Goal: Task Accomplishment & Management: Complete application form

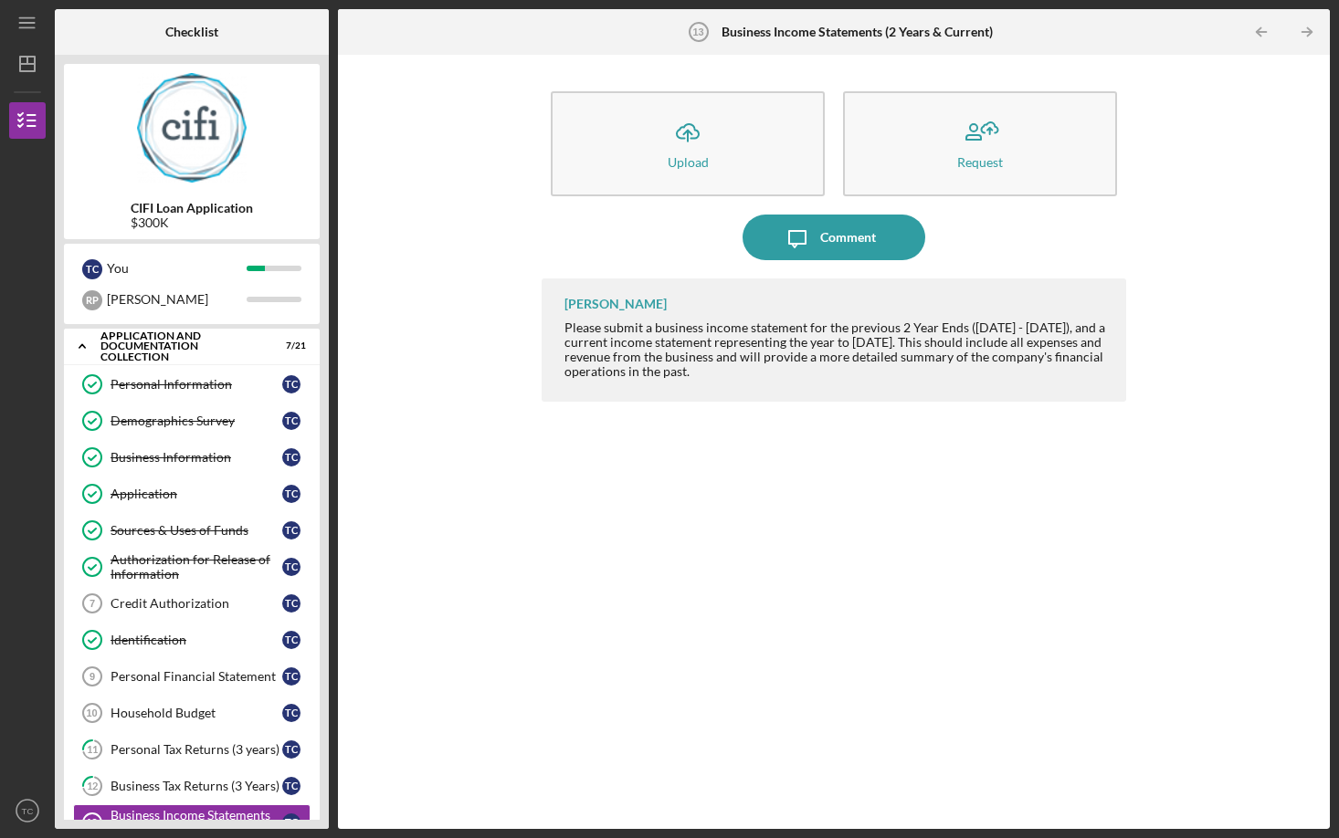
scroll to position [331, 0]
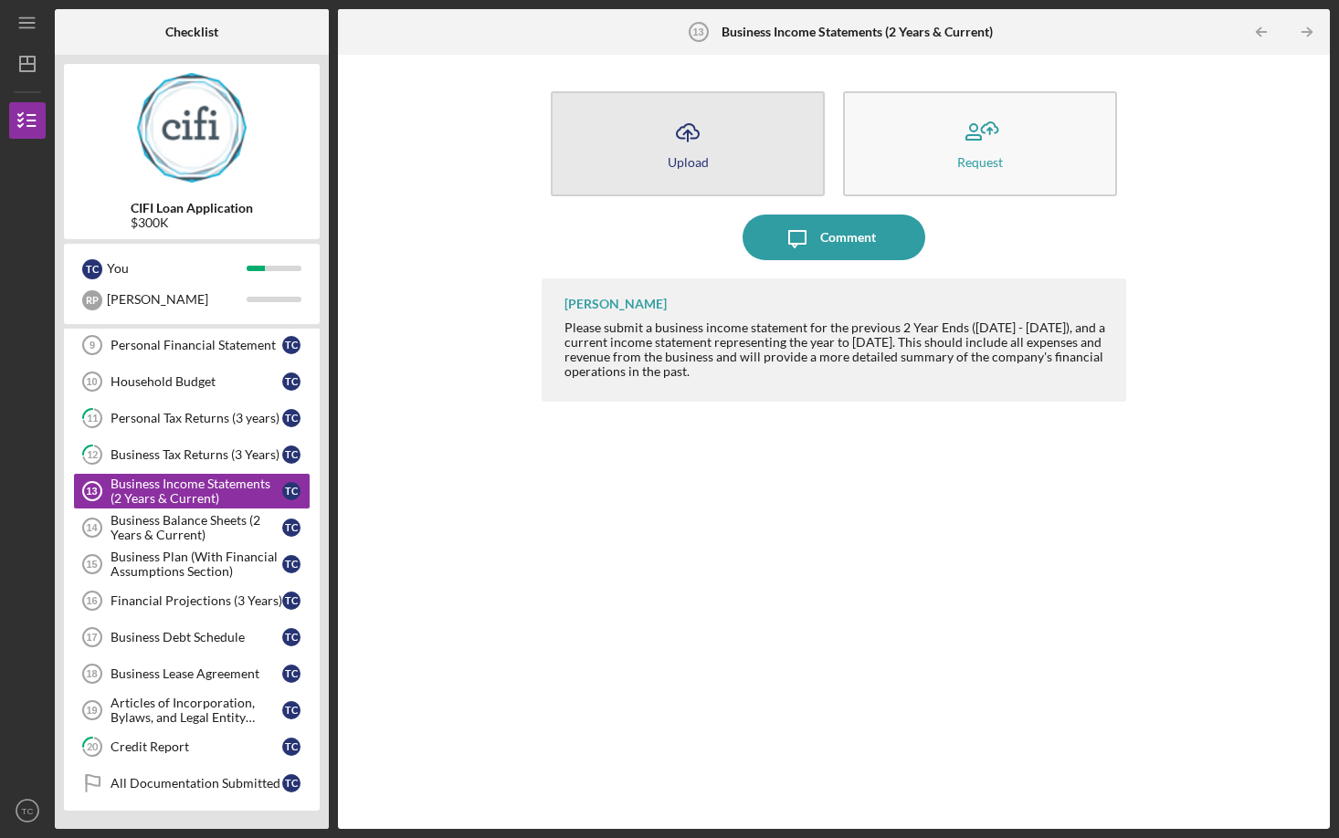
click at [660, 129] on button "Icon/Upload Upload" at bounding box center [688, 143] width 274 height 105
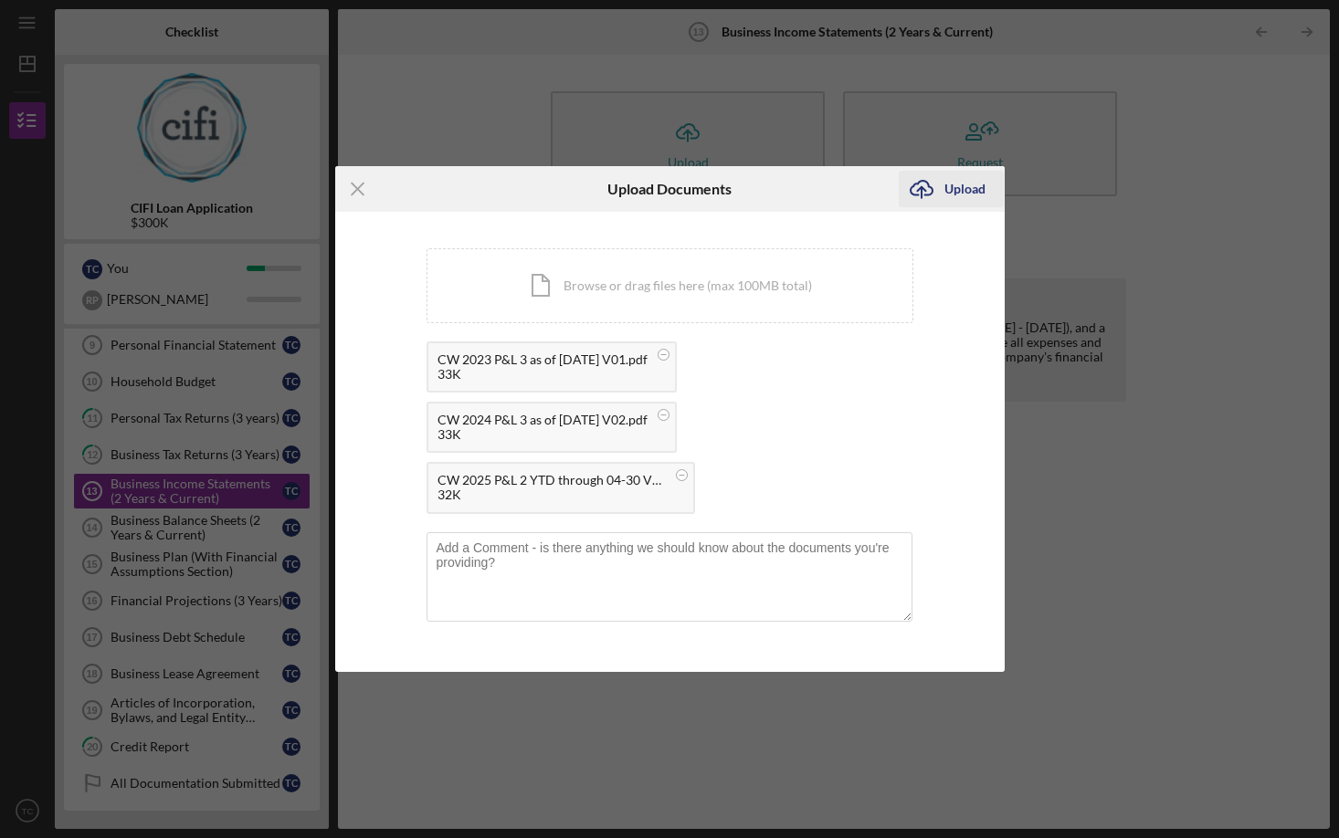
click at [954, 187] on div "Upload" at bounding box center [964, 189] width 41 height 37
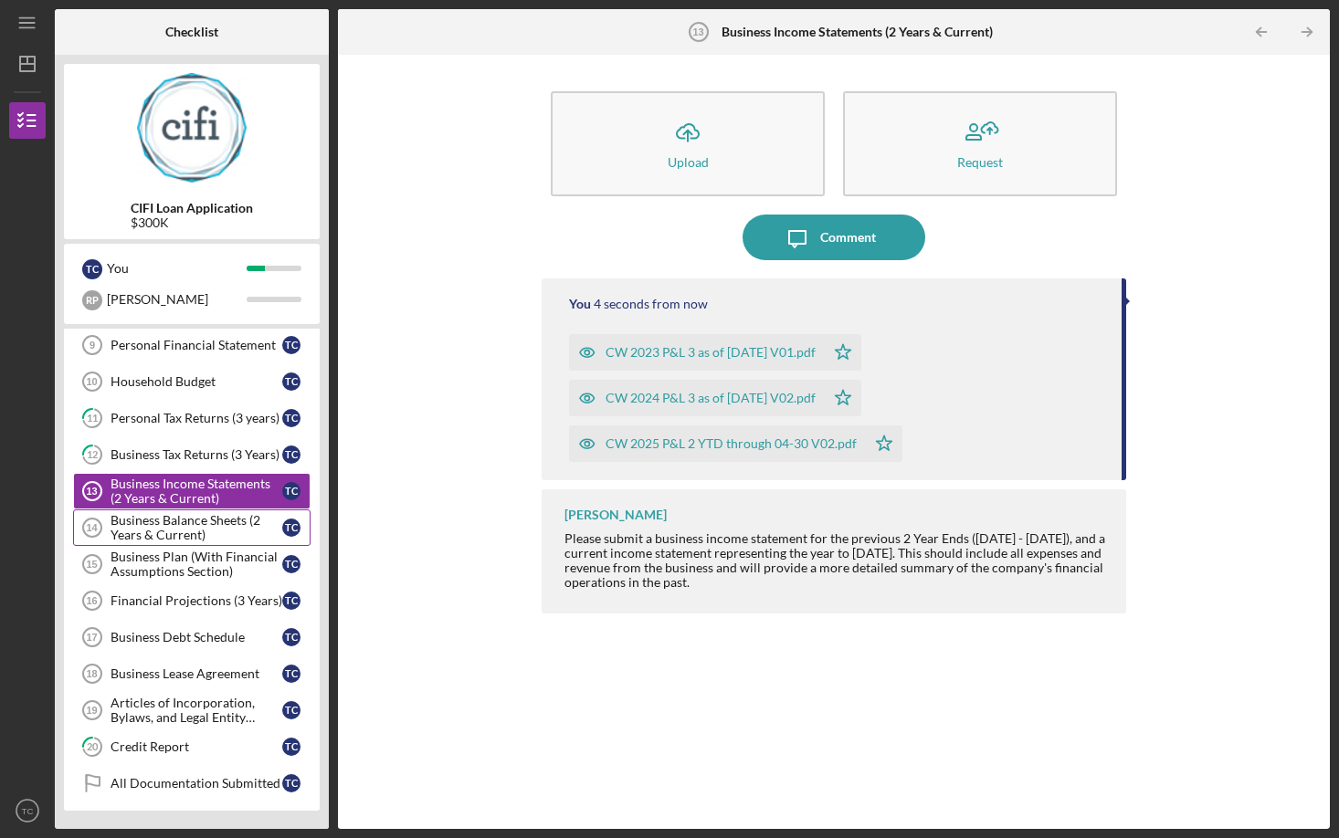
click at [150, 524] on div "Business Balance Sheets (2 Years & Current)" at bounding box center [196, 527] width 172 height 29
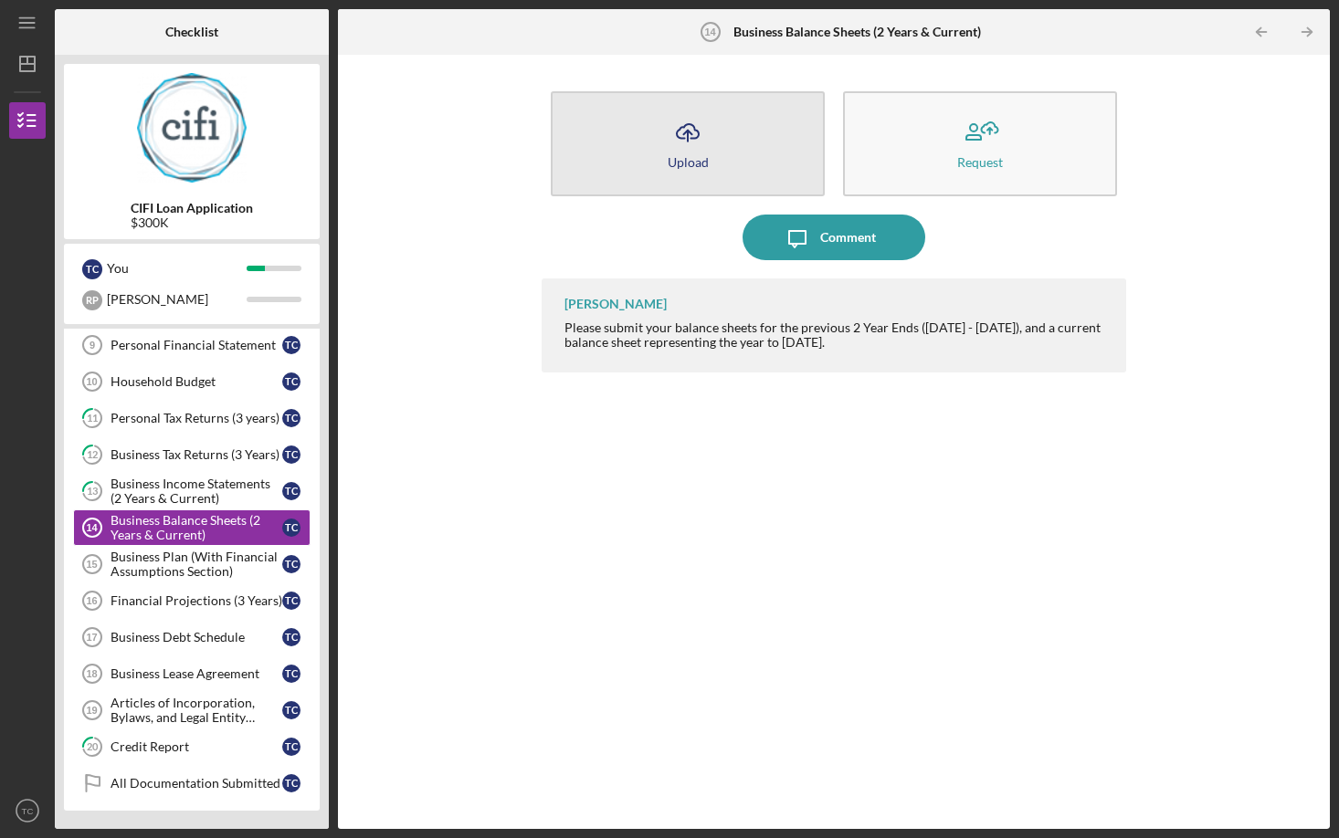
click at [670, 140] on icon "Icon/Upload" at bounding box center [688, 133] width 46 height 46
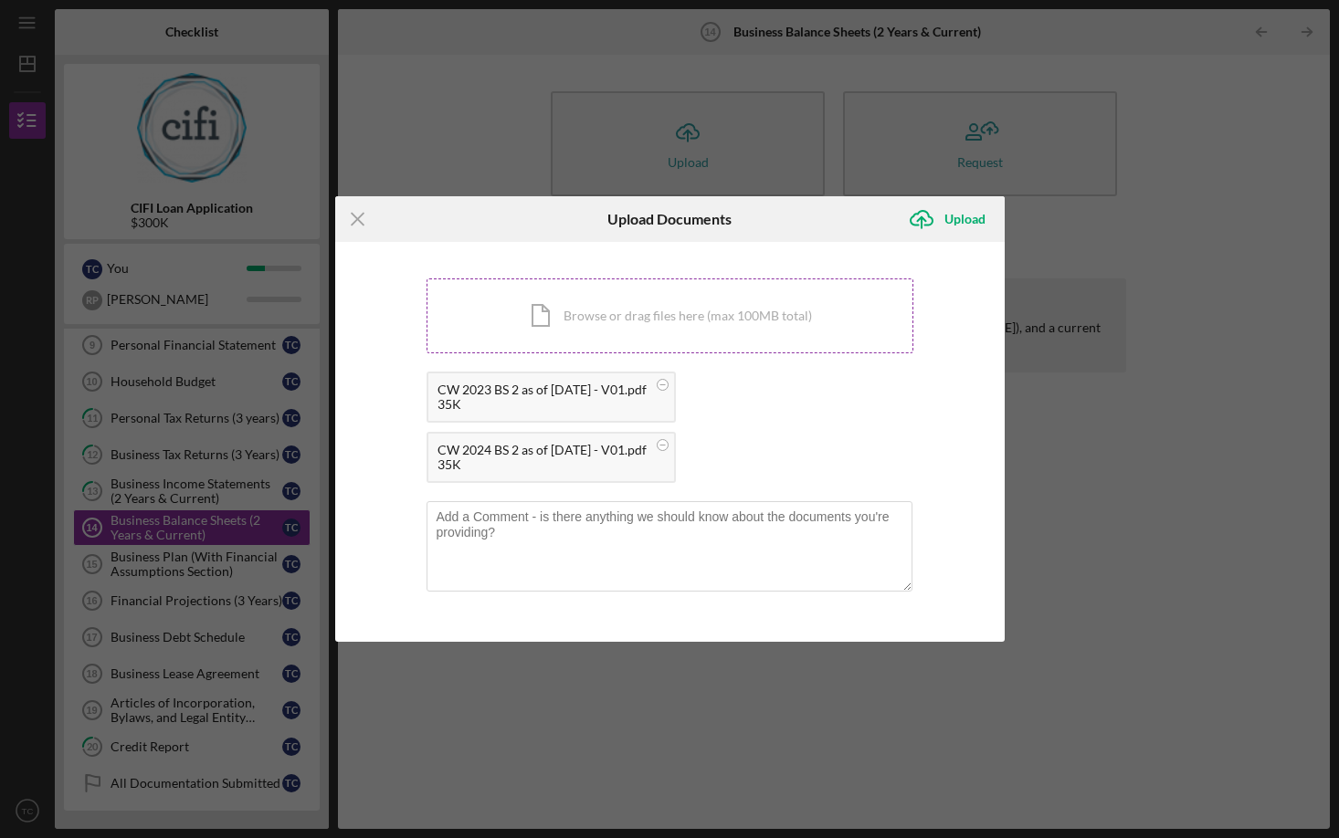
click at [611, 315] on div "Icon/Document Browse or drag files here (max 100MB total) Tap to choose files o…" at bounding box center [669, 316] width 487 height 75
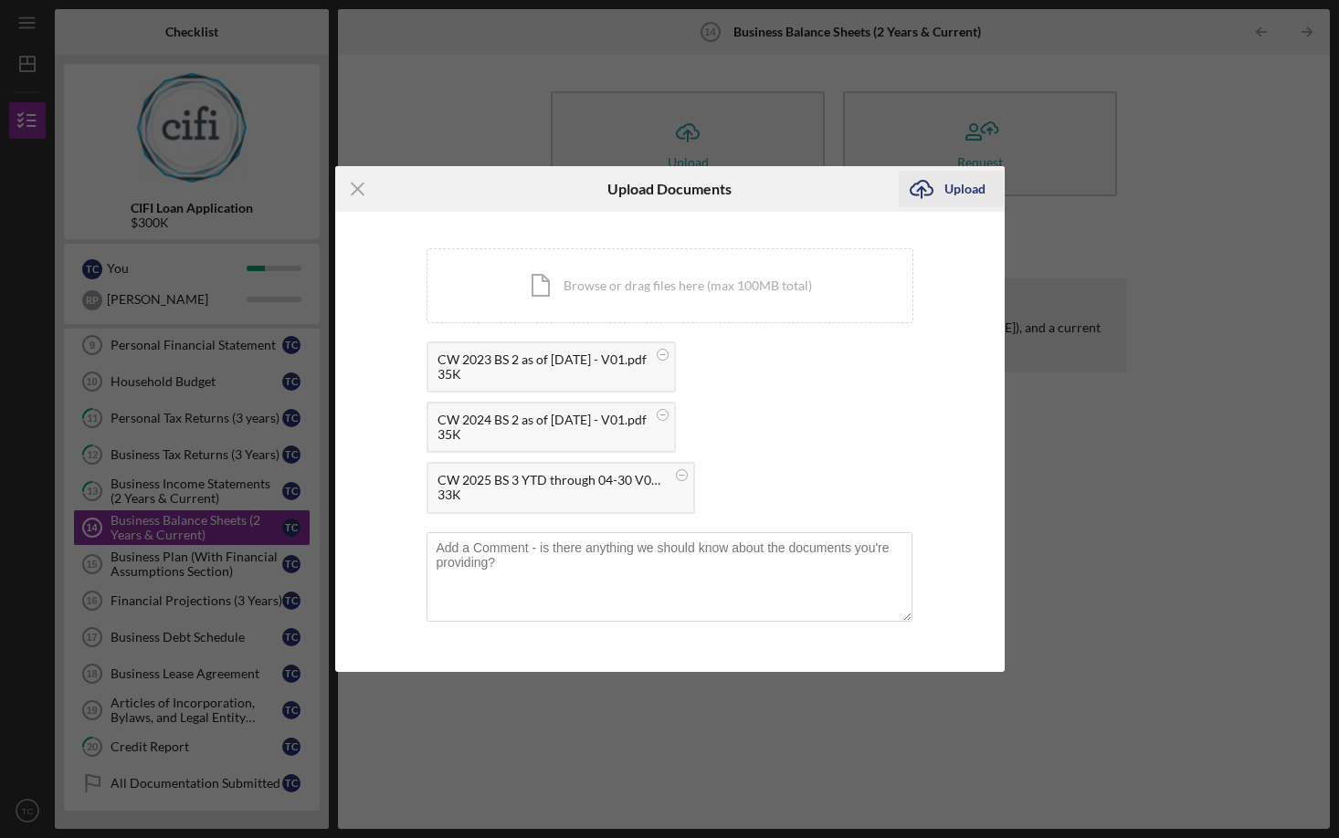
click at [954, 190] on div "Upload" at bounding box center [964, 189] width 41 height 37
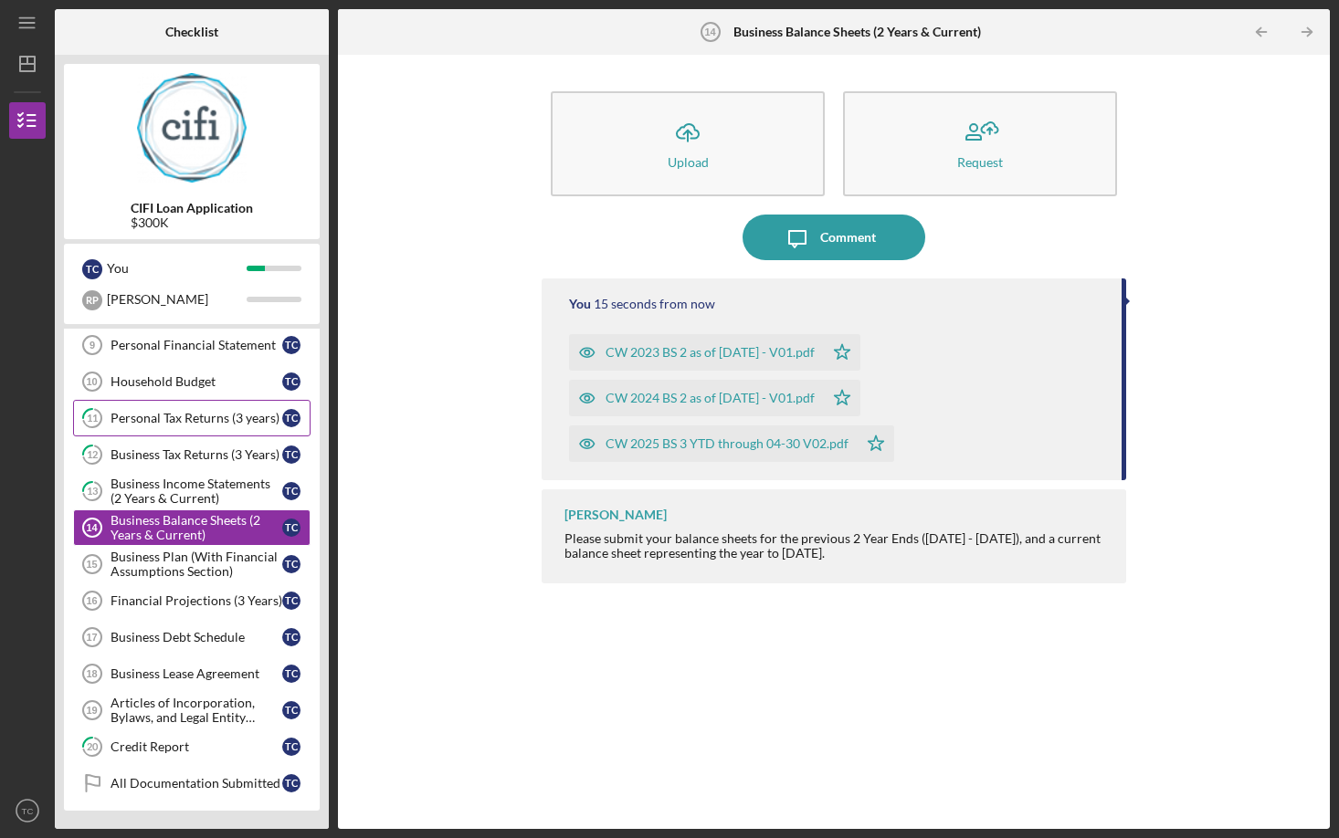
click at [195, 426] on div "Personal Tax Returns (3 years)" at bounding box center [196, 418] width 172 height 15
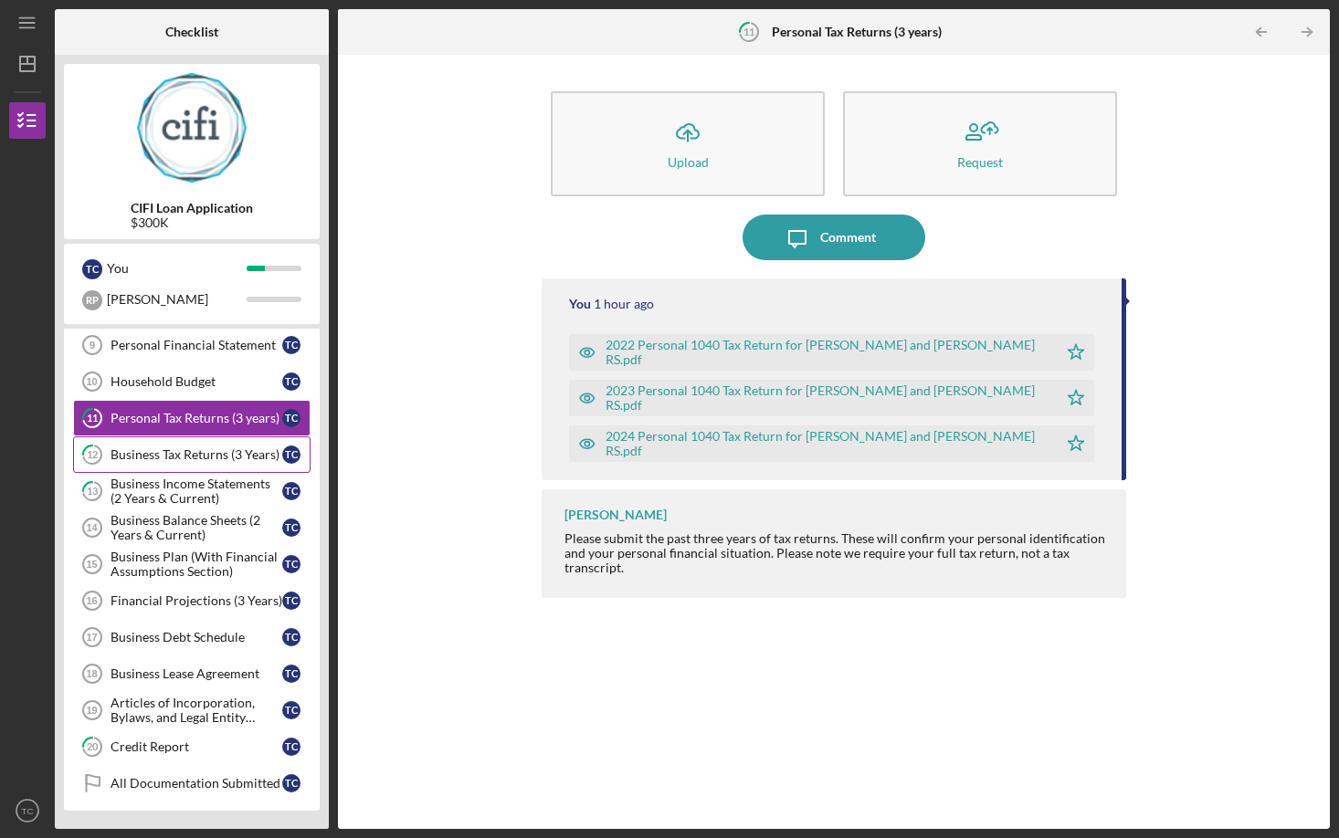
click at [183, 460] on div "Business Tax Returns (3 Years)" at bounding box center [196, 454] width 172 height 15
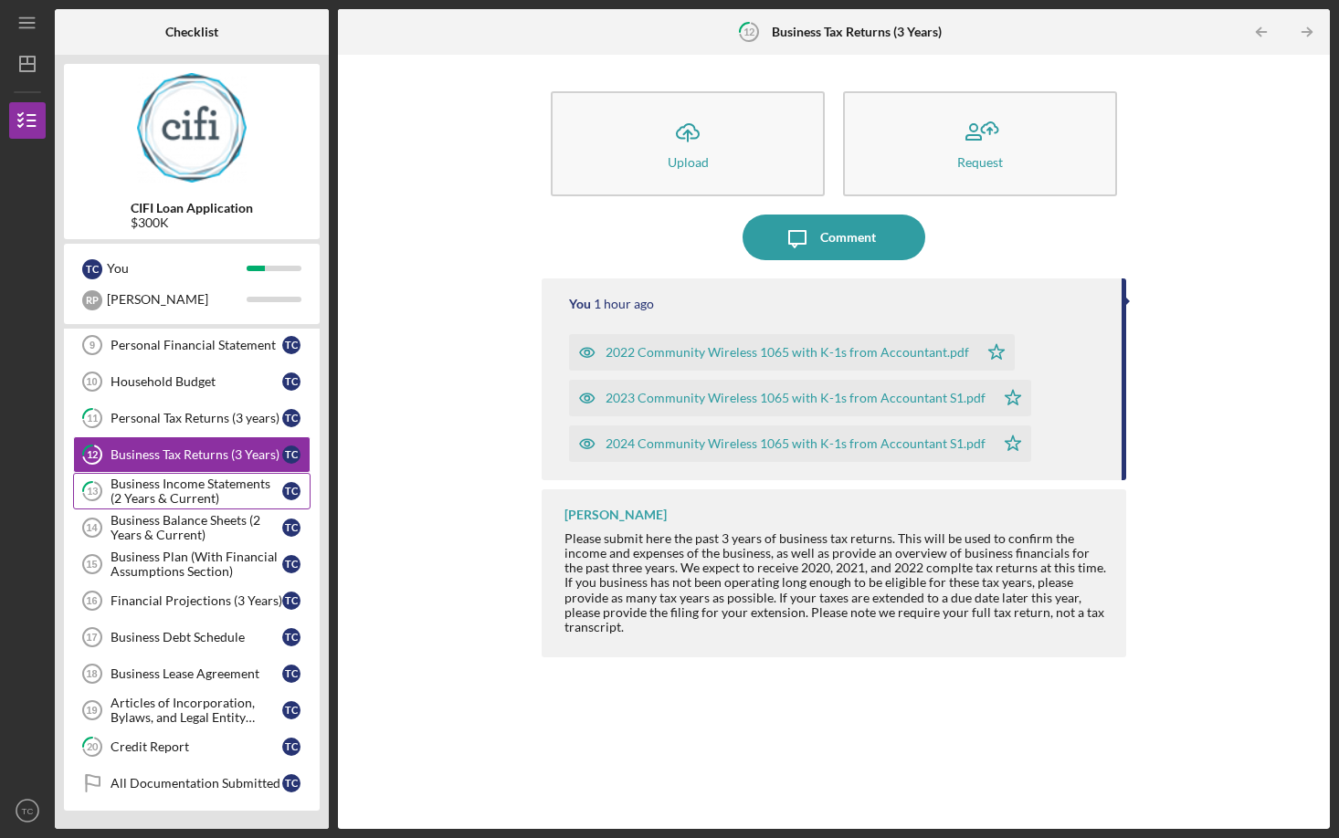
click at [142, 486] on div "Business Income Statements (2 Years & Current)" at bounding box center [196, 491] width 172 height 29
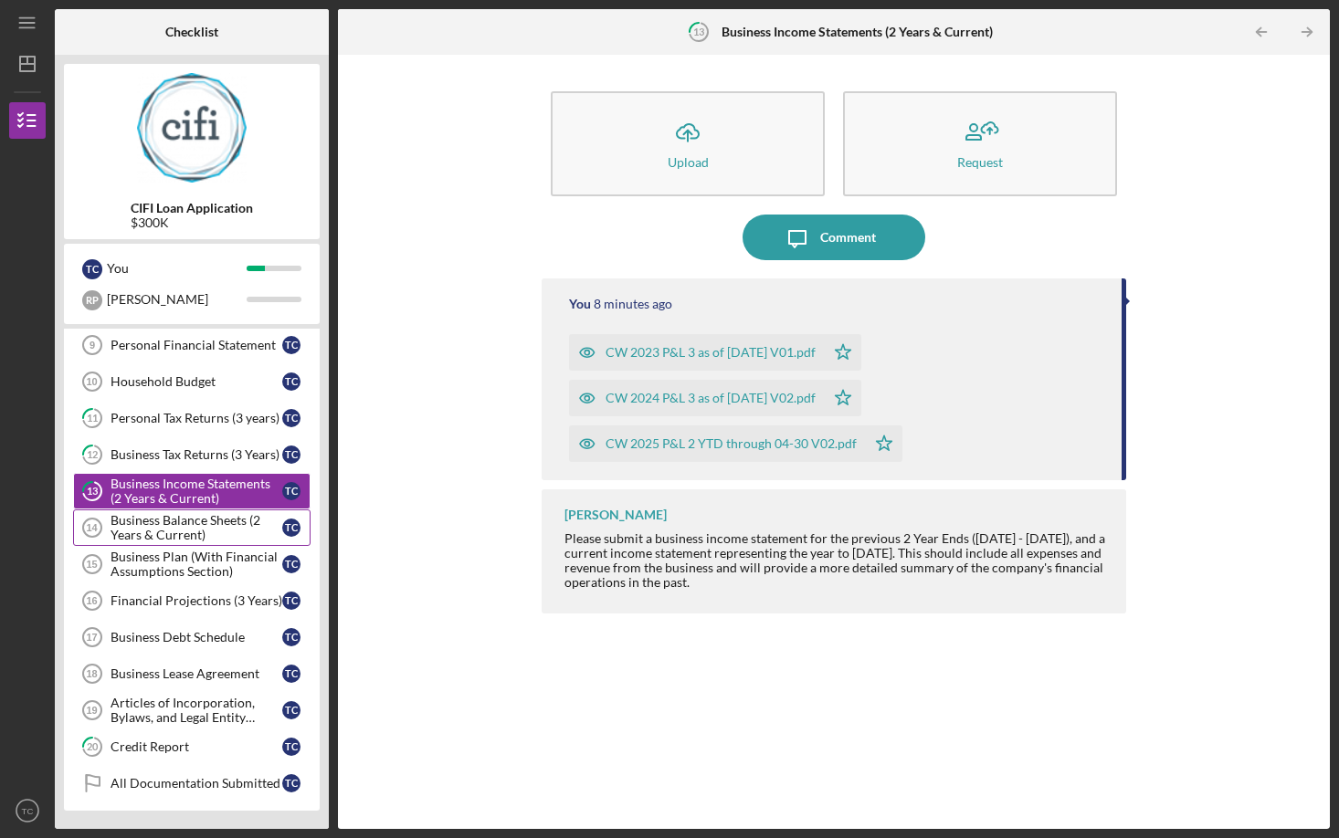
click at [139, 519] on div "Business Balance Sheets (2 Years & Current)" at bounding box center [196, 527] width 172 height 29
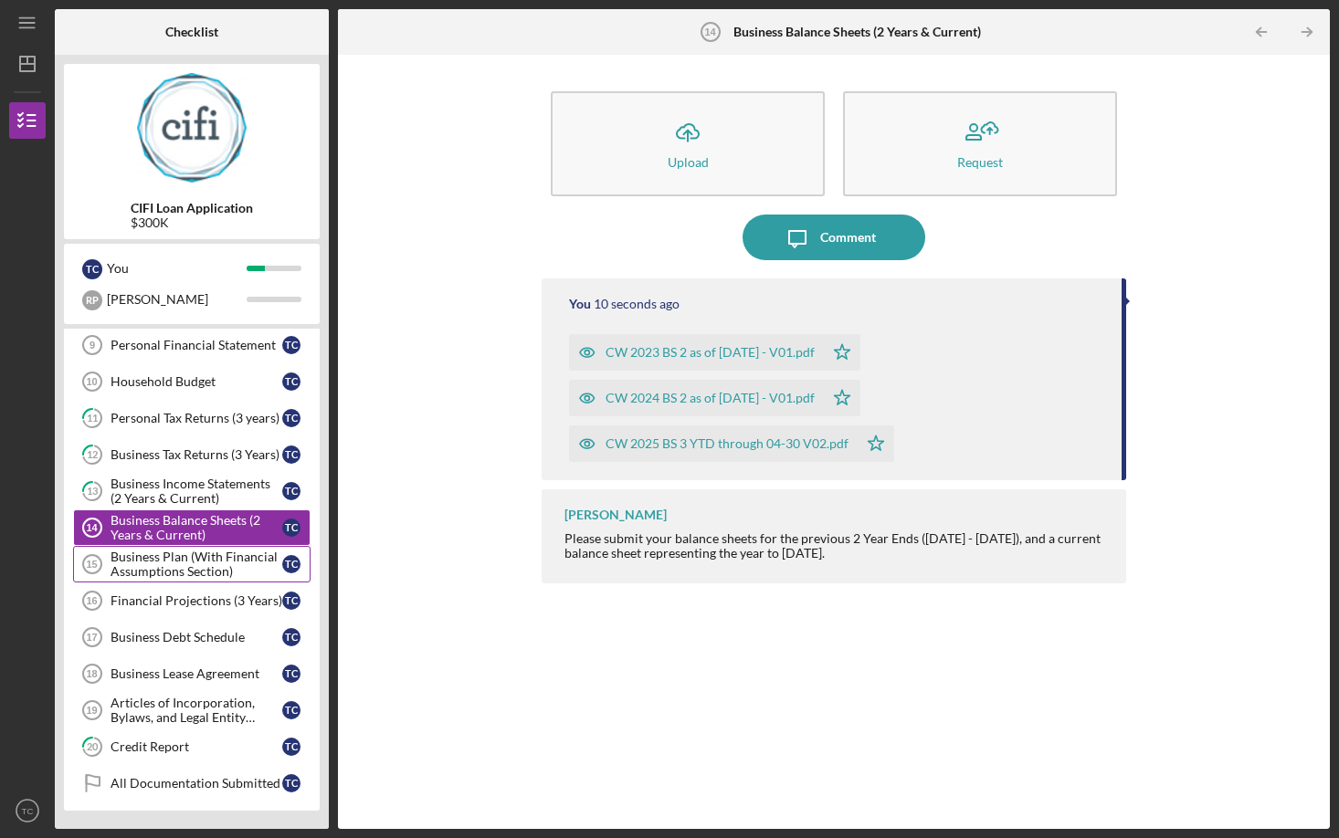
click at [135, 558] on div "Business Plan (With Financial Assumptions Section)" at bounding box center [196, 564] width 172 height 29
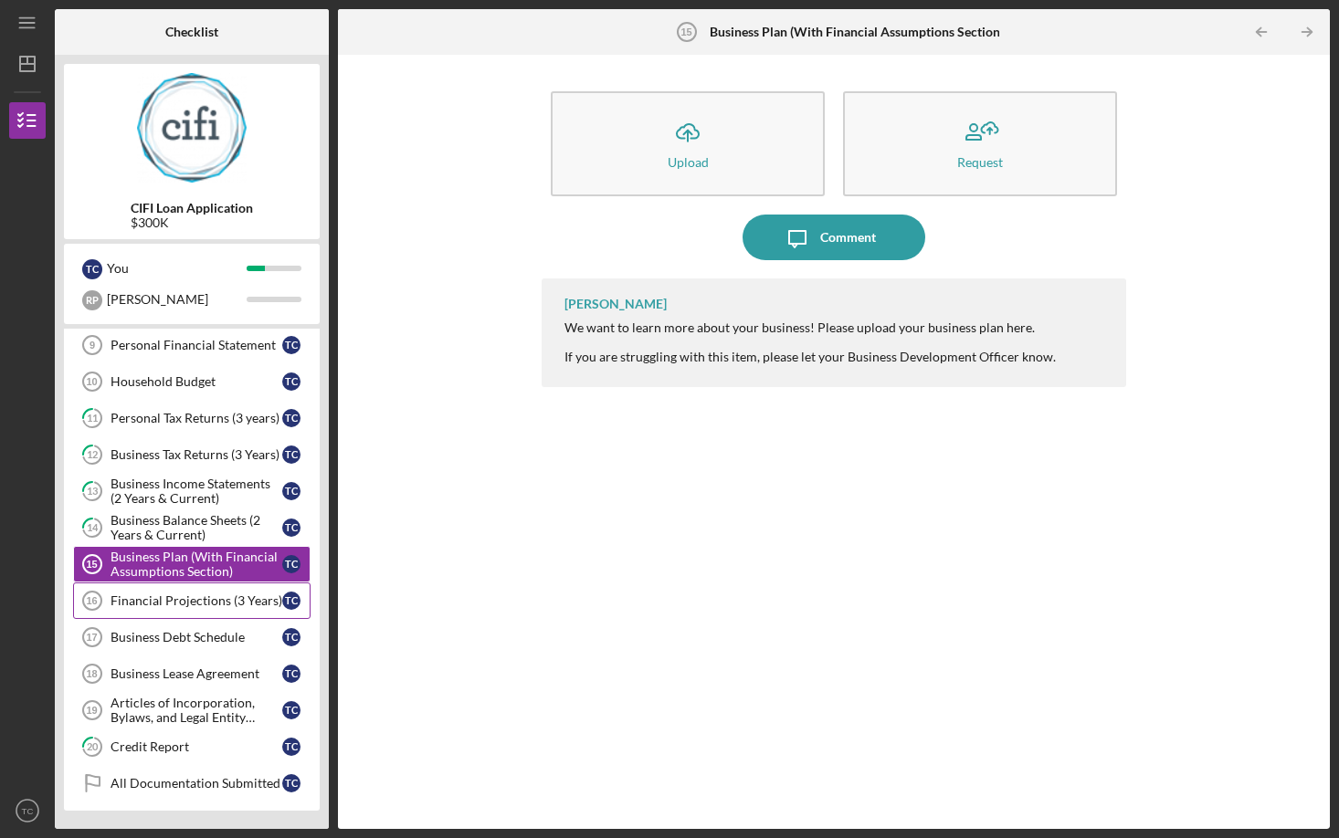
click at [151, 598] on div "Financial Projections (3 Years)" at bounding box center [196, 601] width 172 height 15
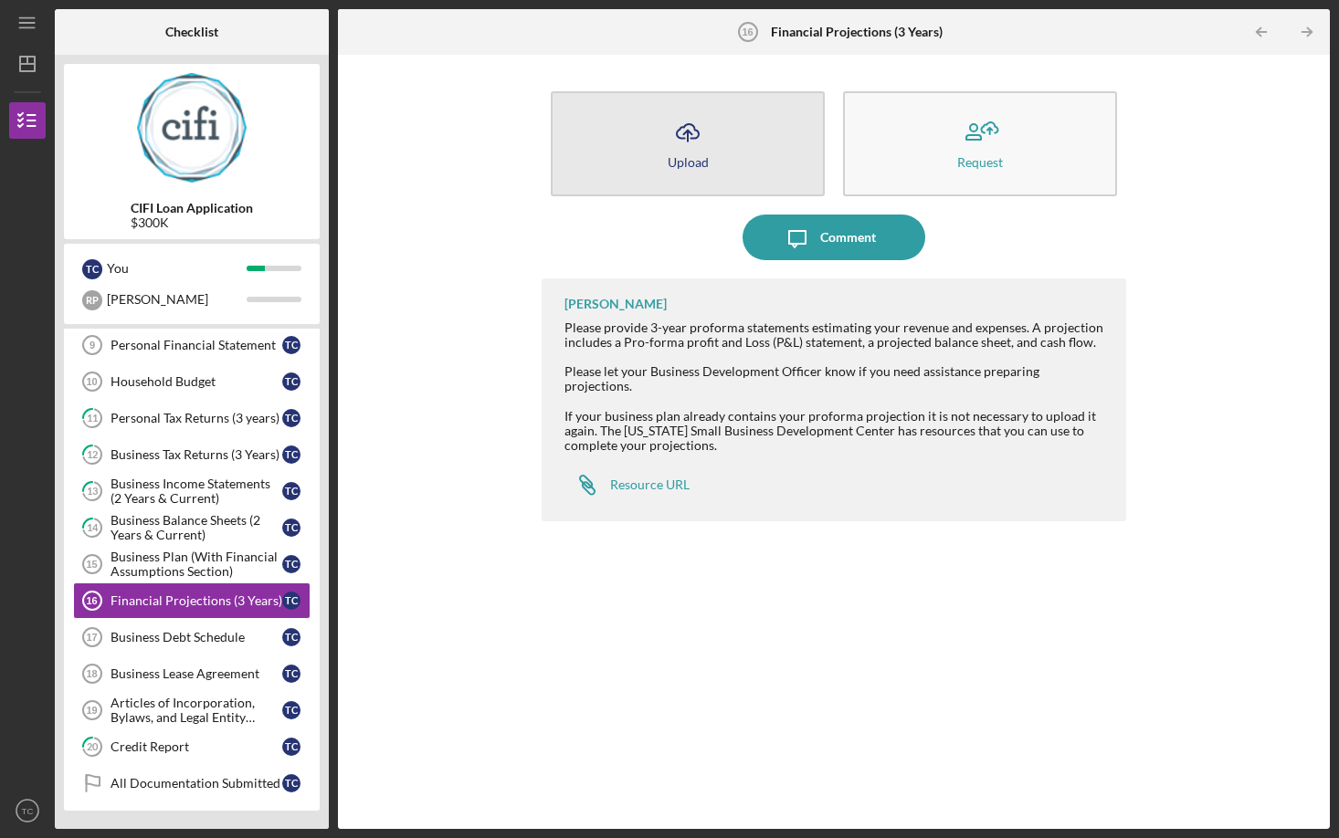
click at [656, 141] on button "Icon/Upload Upload" at bounding box center [688, 143] width 274 height 105
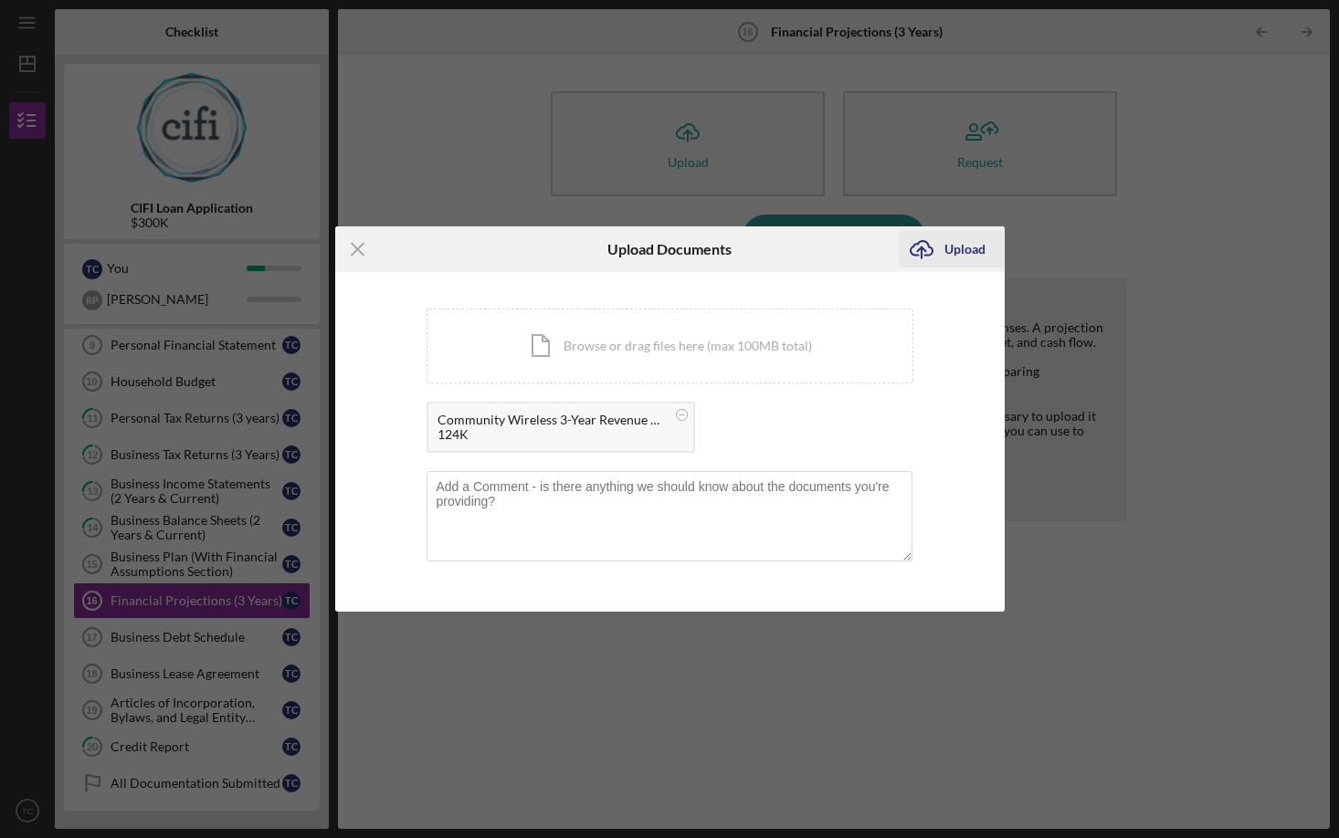
click at [945, 245] on div "Upload" at bounding box center [964, 249] width 41 height 37
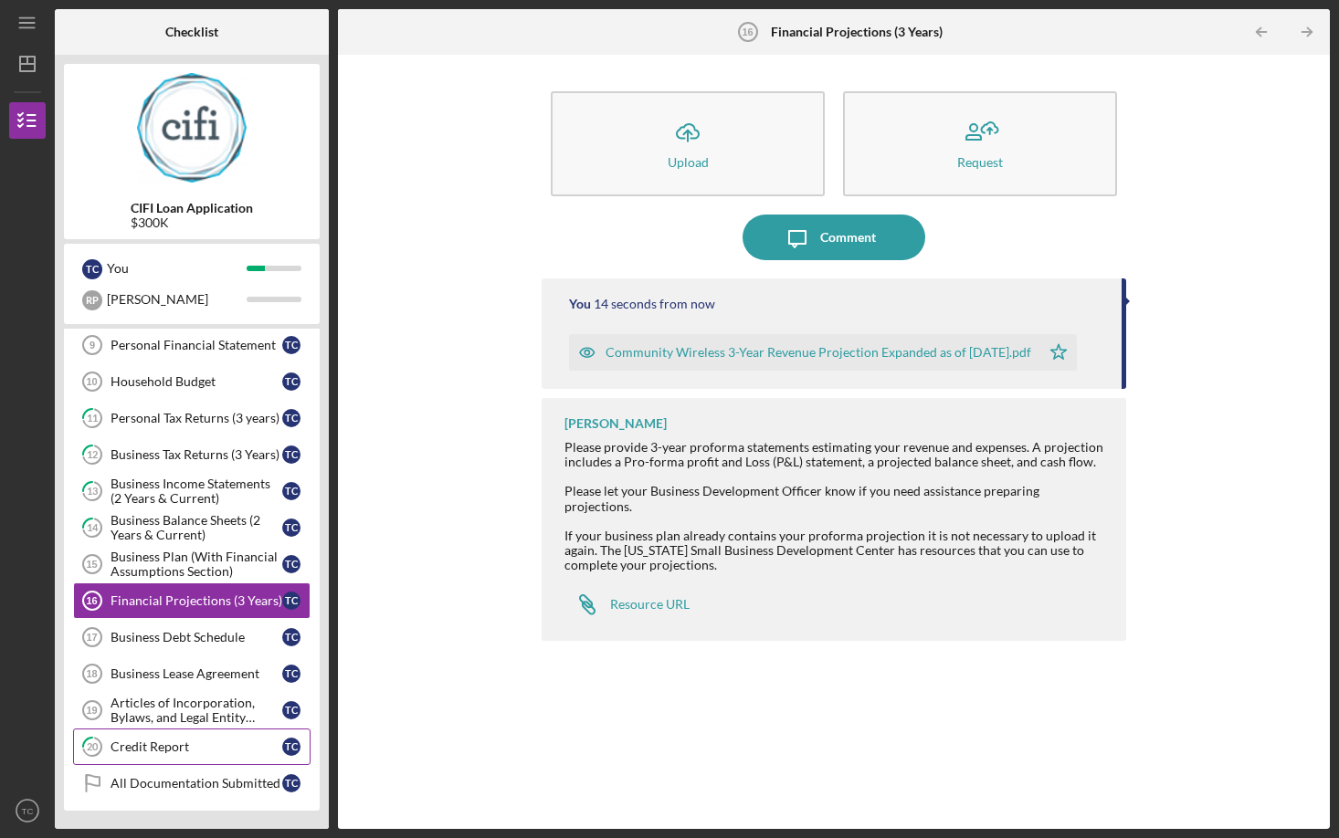
click at [163, 743] on div "Credit Report" at bounding box center [196, 747] width 172 height 15
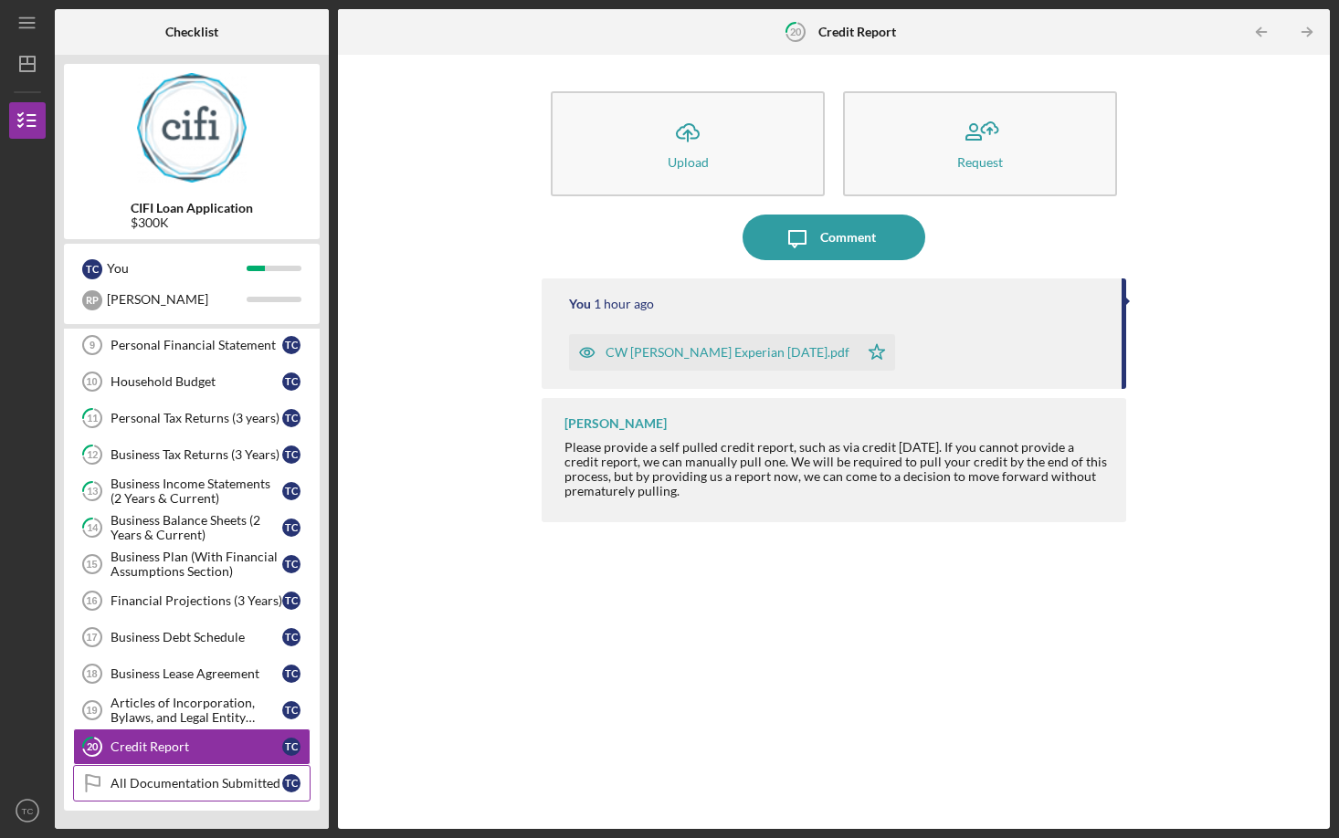
click at [150, 783] on div "All Documentation Submitted" at bounding box center [196, 783] width 172 height 15
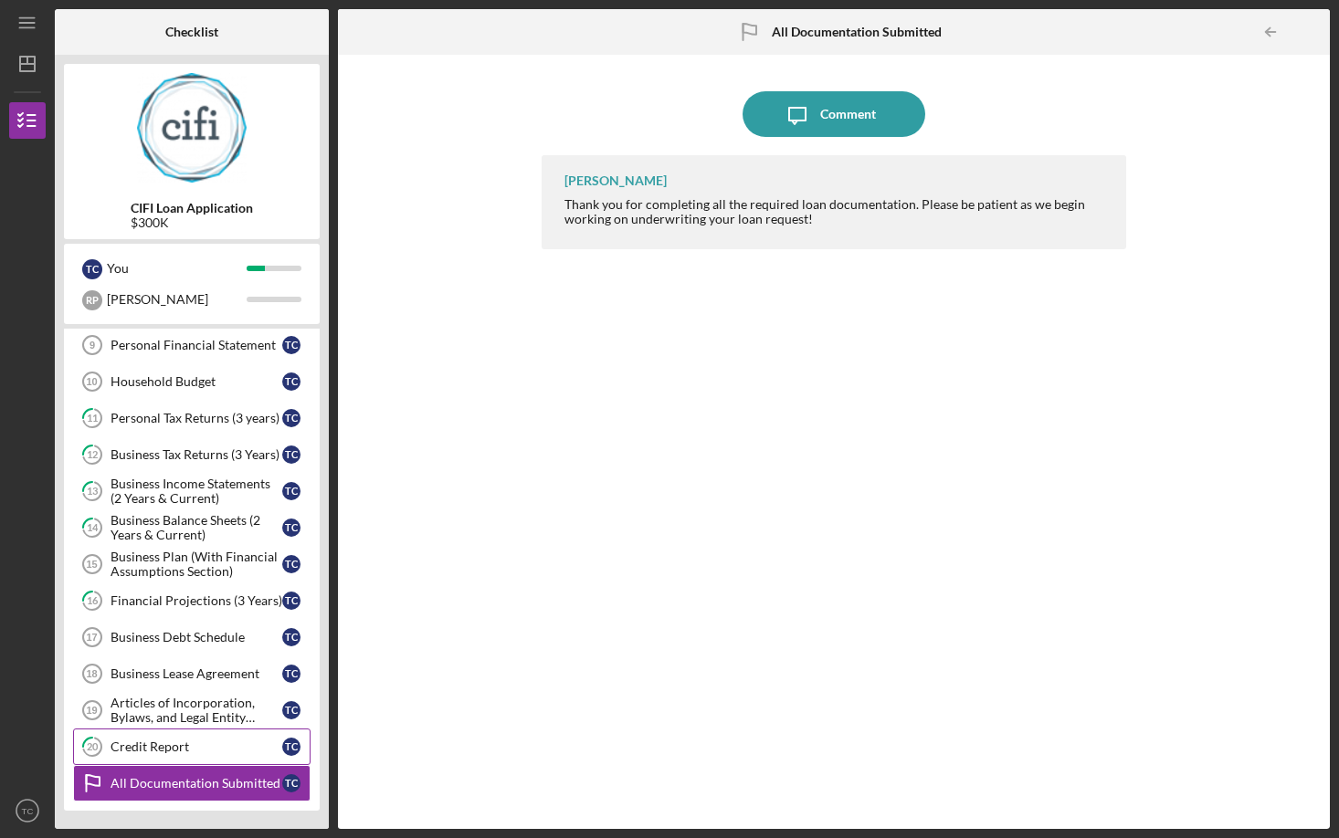
click at [138, 748] on div "Credit Report" at bounding box center [196, 747] width 172 height 15
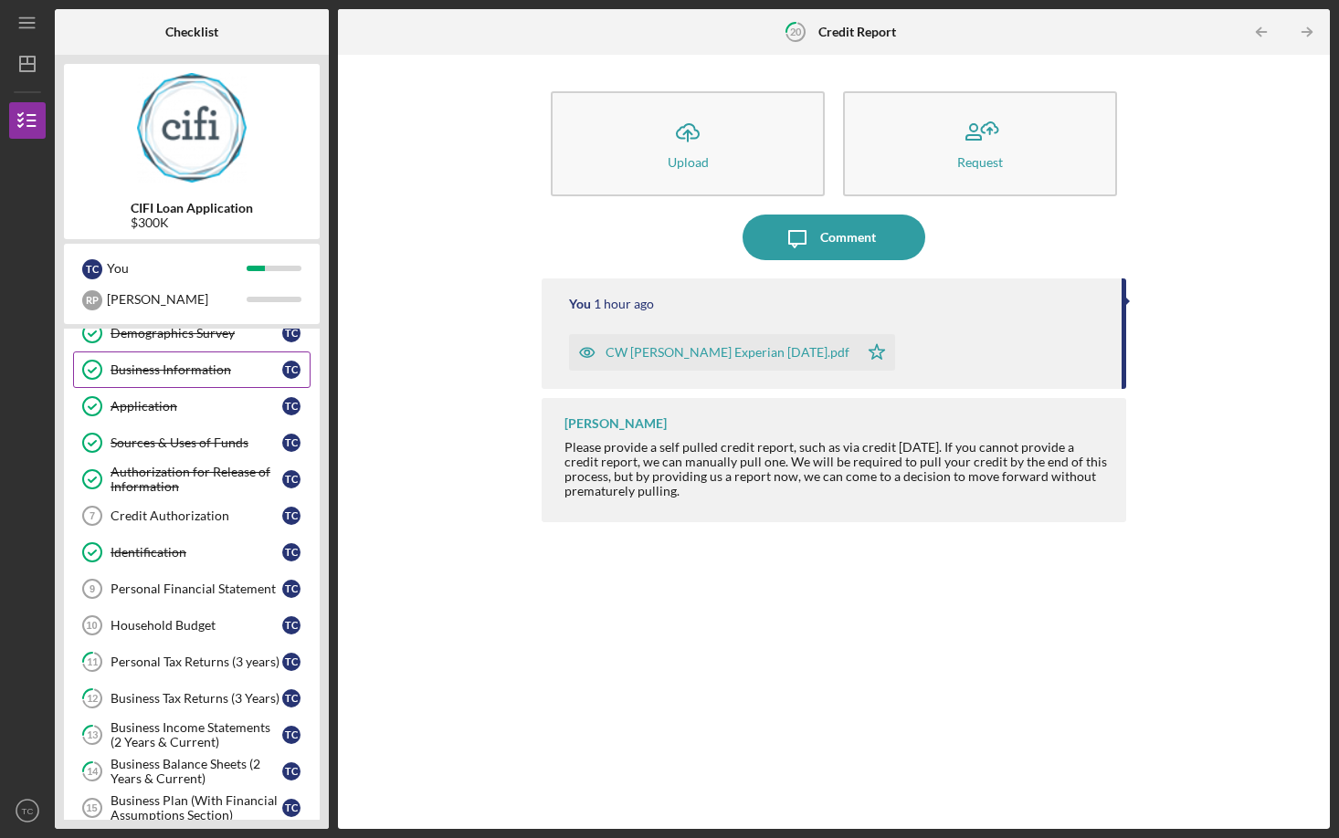
scroll to position [58, 0]
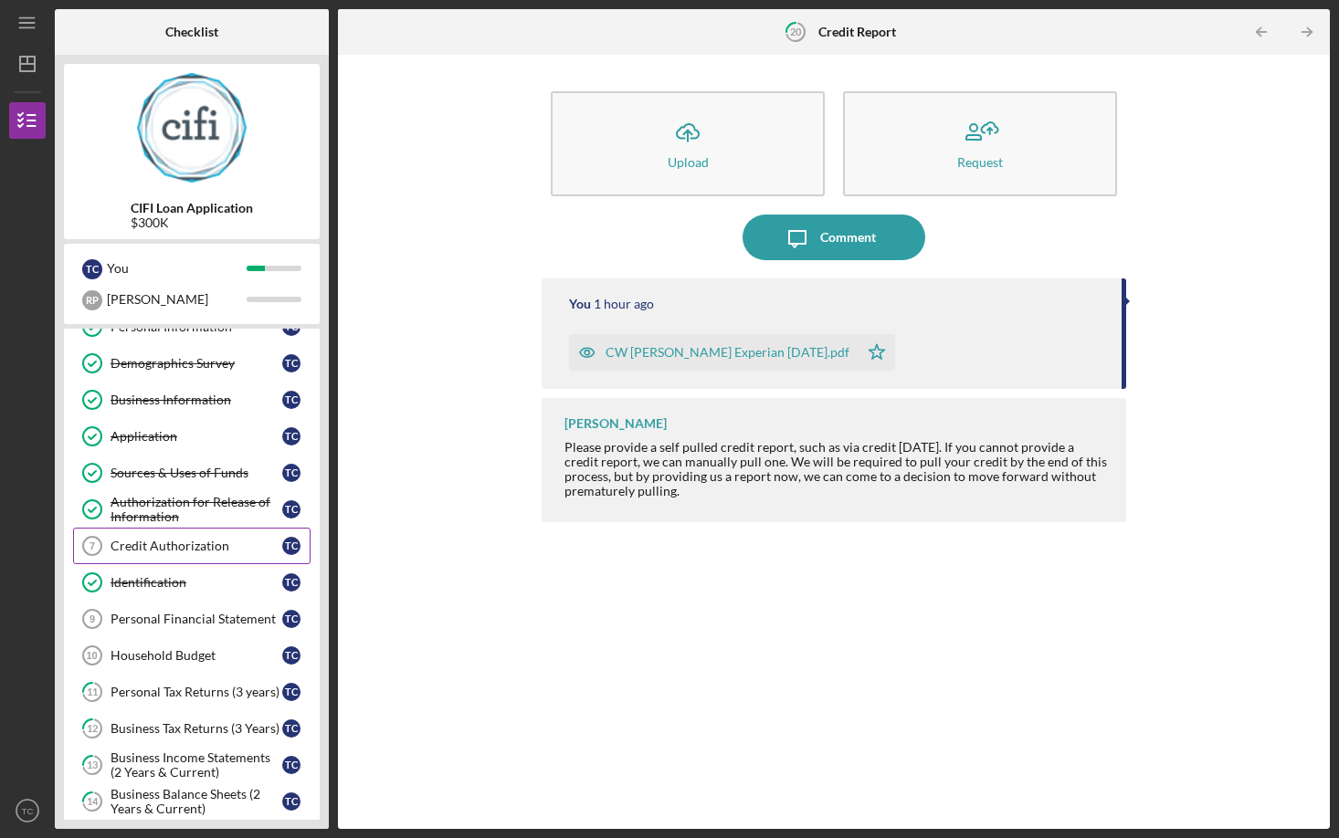
click at [155, 551] on div "Credit Authorization" at bounding box center [196, 546] width 172 height 15
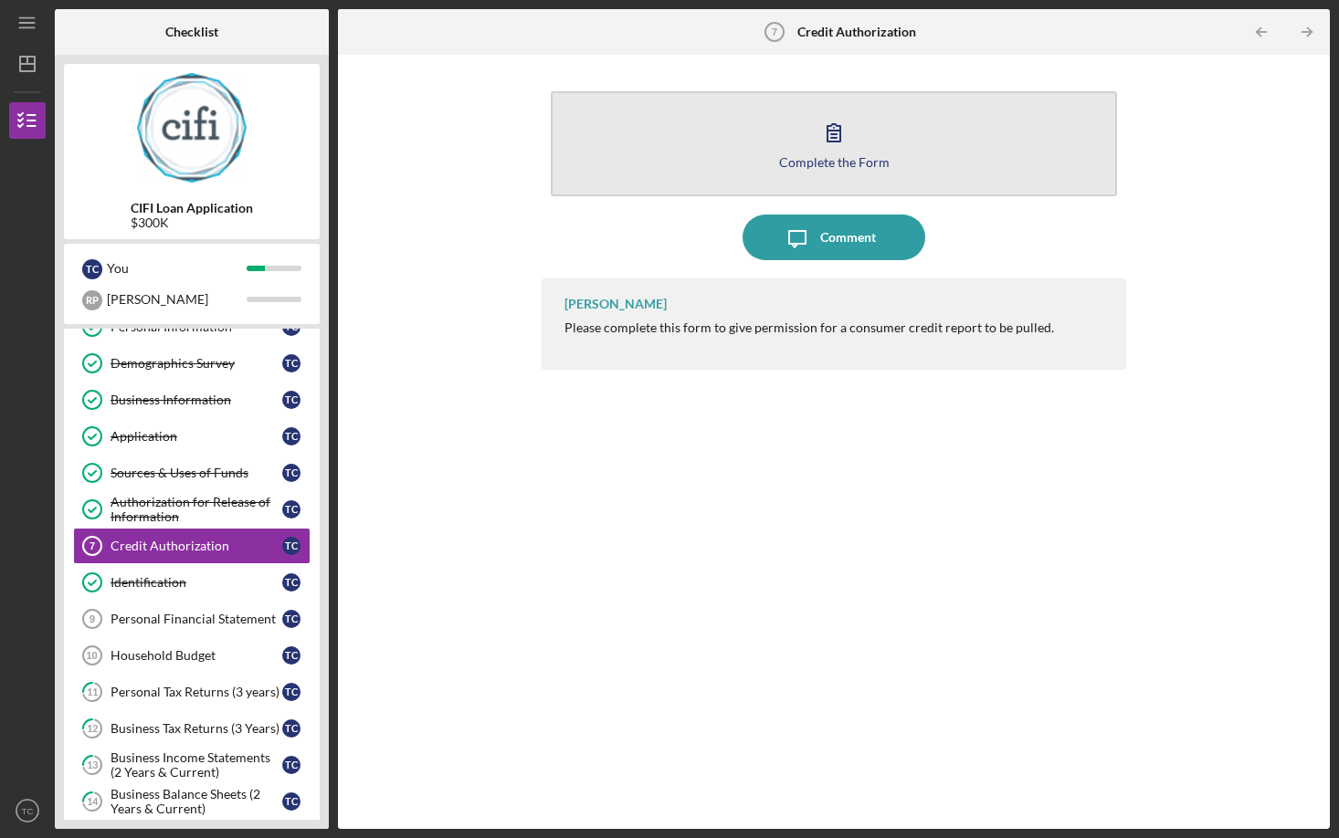
click at [845, 145] on icon "button" at bounding box center [834, 133] width 46 height 46
click at [806, 144] on button "Complete the Form Form" at bounding box center [834, 143] width 566 height 105
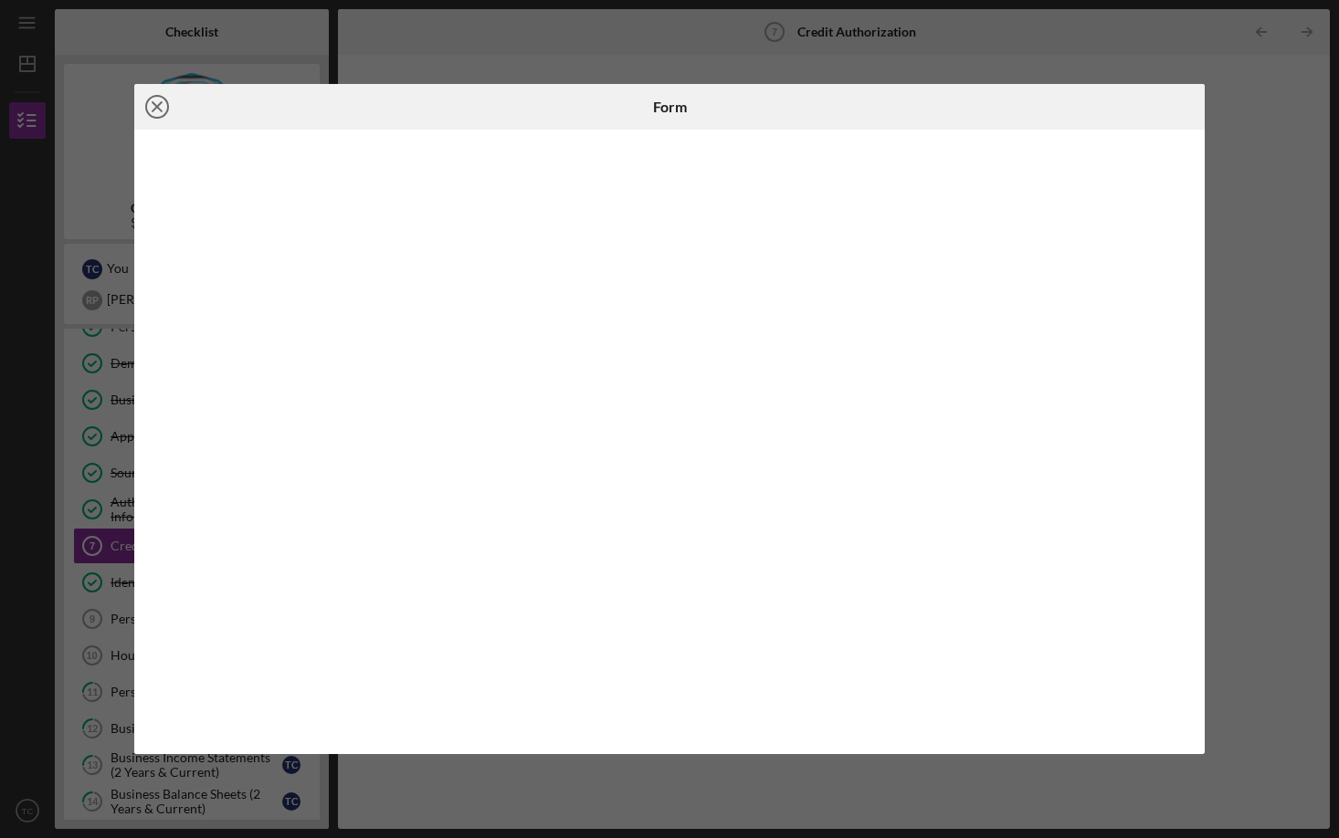
click at [153, 103] on line at bounding box center [157, 106] width 9 height 9
